Goal: Task Accomplishment & Management: Use online tool/utility

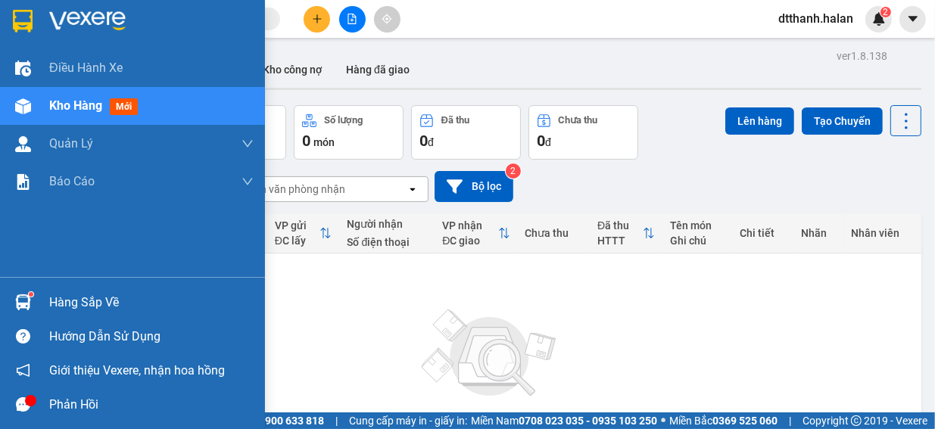
click at [33, 296] on sup at bounding box center [31, 294] width 5 height 5
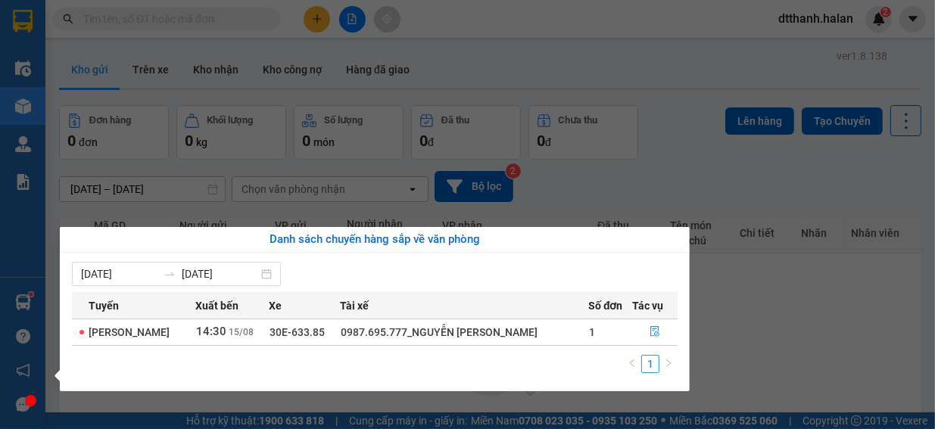
click at [812, 288] on section "Kết quả tìm kiếm ( 0 ) Bộ lọc No Data dtthanh.halan 2 Điều hành xe Kho hàng mới…" at bounding box center [467, 214] width 935 height 429
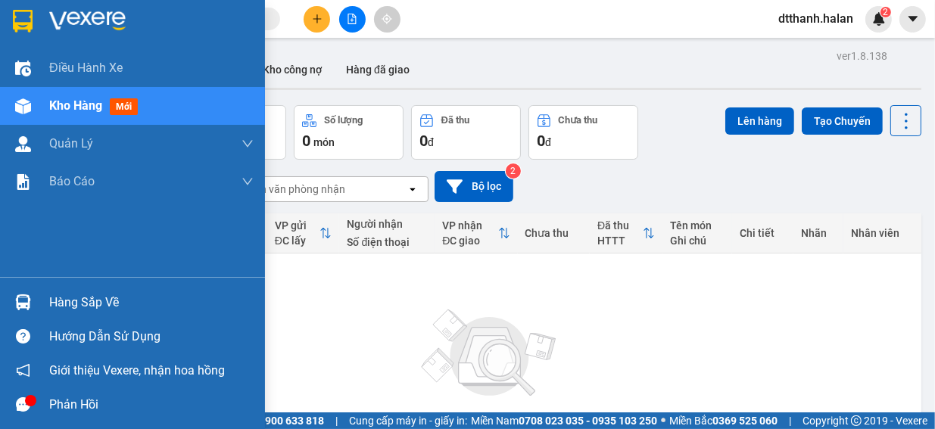
click at [71, 301] on div "Hàng sắp về" at bounding box center [151, 303] width 204 height 23
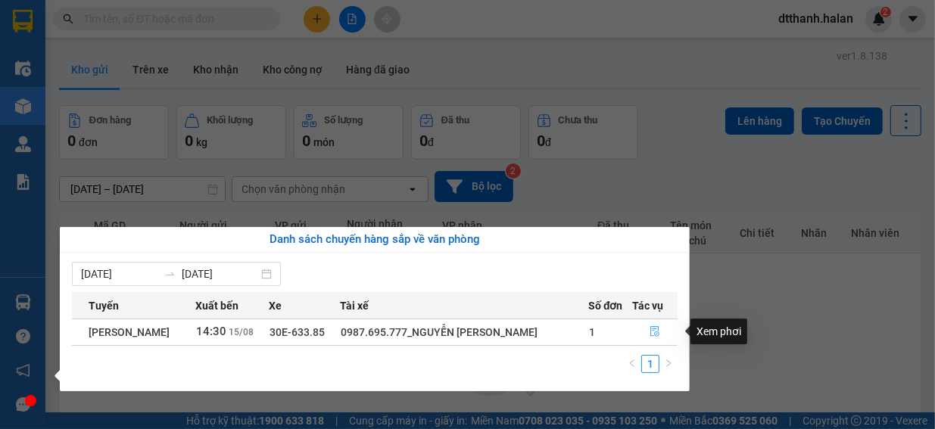
click at [657, 333] on icon "file-done" at bounding box center [655, 331] width 11 height 11
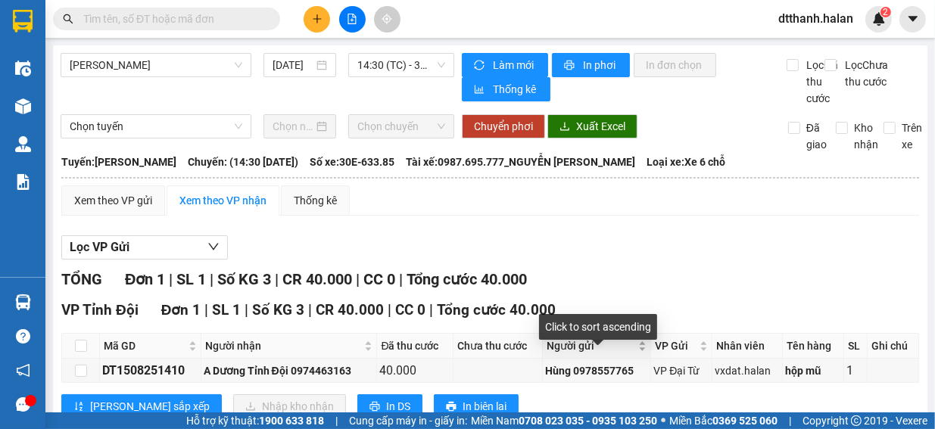
scroll to position [64, 0]
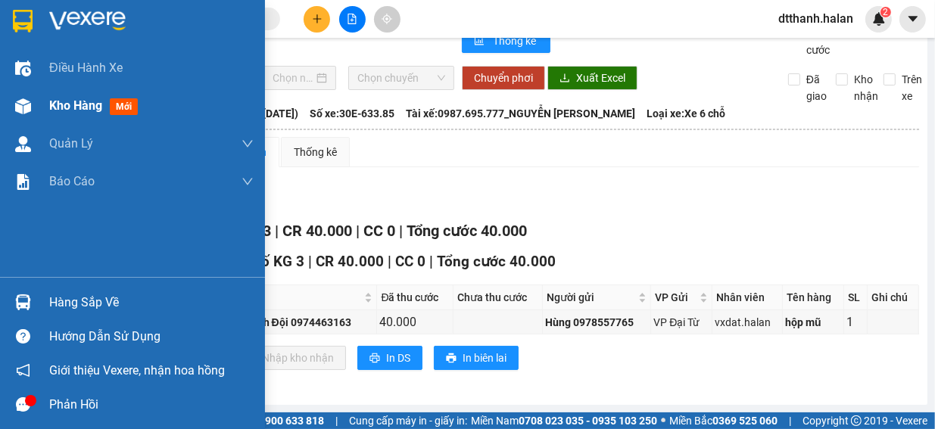
click at [91, 108] on span "Kho hàng" at bounding box center [75, 105] width 53 height 14
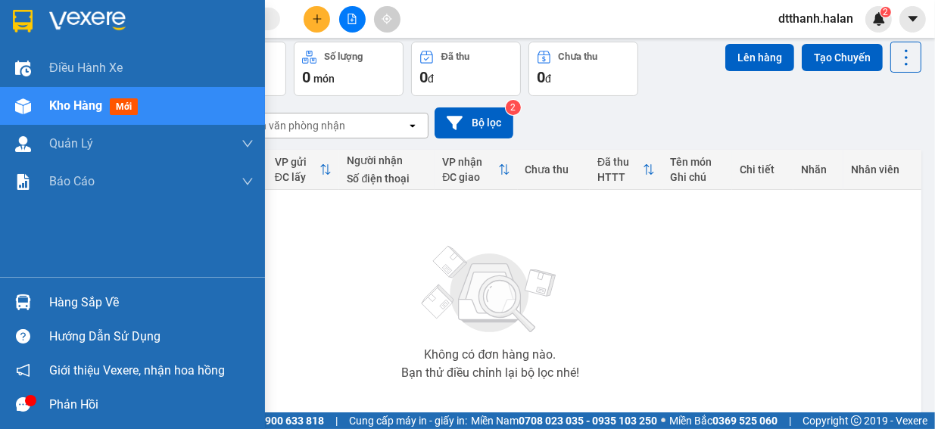
click at [89, 305] on div "Hàng sắp về" at bounding box center [151, 303] width 204 height 23
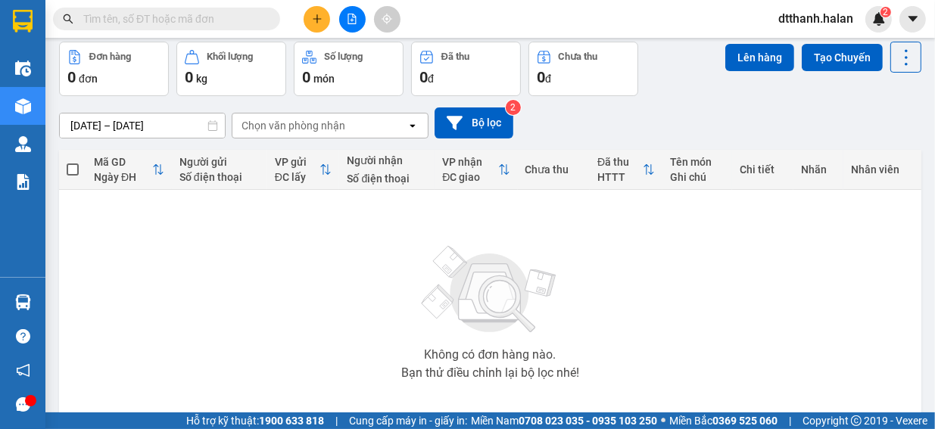
click at [894, 304] on section "Kết quả tìm kiếm ( 0 ) Bộ lọc No Data dtthanh.halan 2 Điều hành xe Kho hàng mới…" at bounding box center [467, 214] width 935 height 429
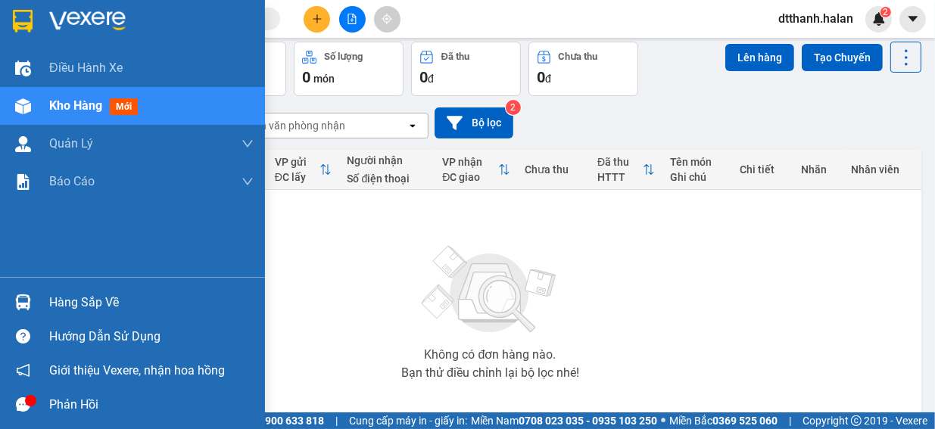
click at [71, 108] on span "Kho hàng" at bounding box center [75, 105] width 53 height 14
click at [67, 302] on div "Hàng sắp về" at bounding box center [151, 303] width 204 height 23
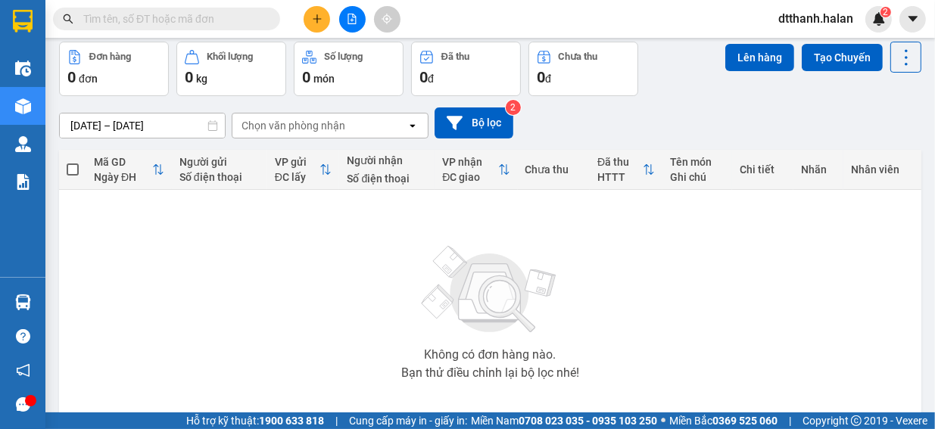
click at [856, 245] on section "Kết quả tìm kiếm ( 0 ) Bộ lọc No Data dtthanh.halan 2 Điều hành xe Kho hàng mới…" at bounding box center [467, 214] width 935 height 429
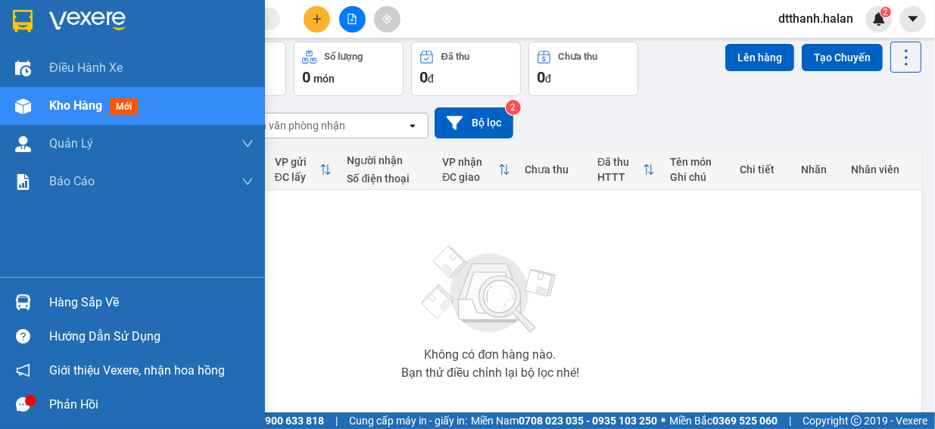
click at [73, 302] on div "Hàng sắp về" at bounding box center [151, 303] width 204 height 23
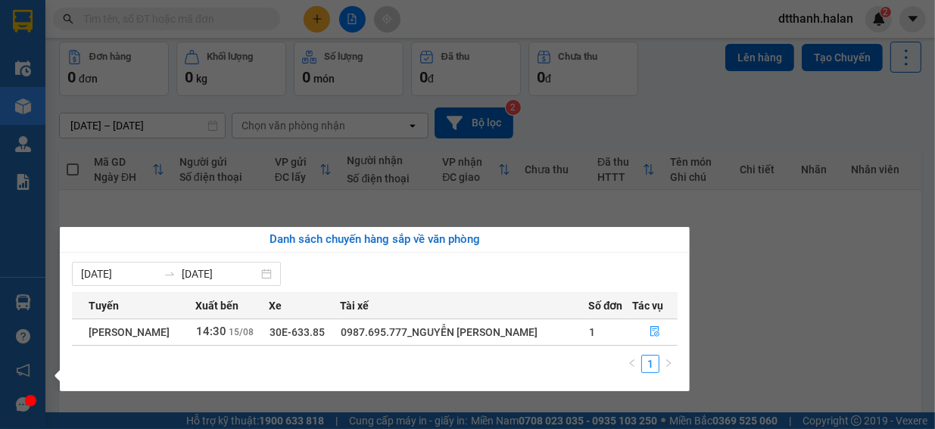
click at [779, 260] on section "Kết quả tìm kiếm ( 0 ) Bộ lọc No Data dtthanh.halan 2 Điều hành xe Kho hàng mới…" at bounding box center [467, 214] width 935 height 429
